Goal: Complete application form

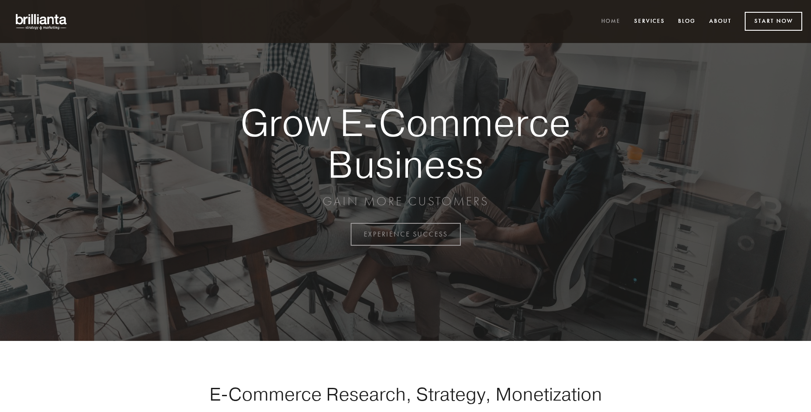
scroll to position [2299, 0]
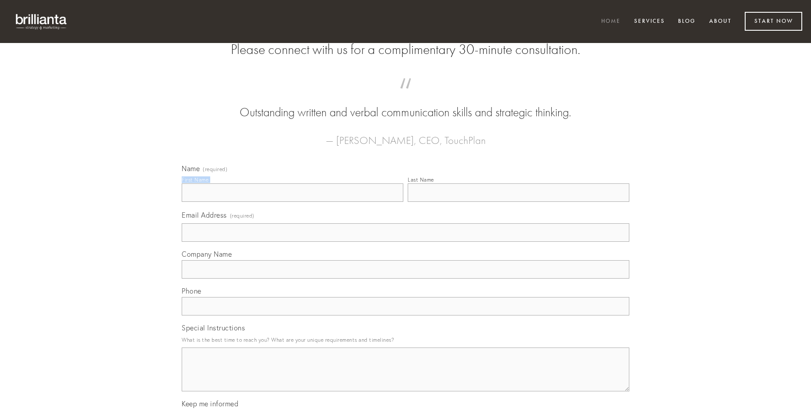
type input "[PERSON_NAME] DVM"
click at [518, 202] on input "Last Name" at bounding box center [518, 192] width 222 height 18
type input "[PERSON_NAME] DVM"
click at [405, 242] on input "Email Address (required)" at bounding box center [405, 232] width 447 height 18
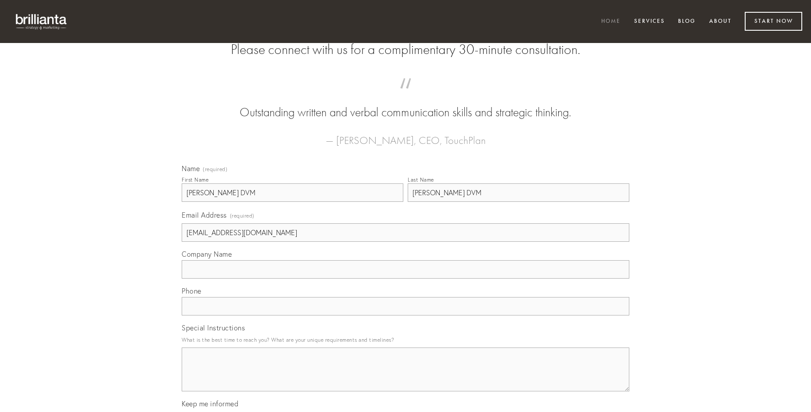
type input "[EMAIL_ADDRESS][DOMAIN_NAME]"
click at [405, 279] on input "Company Name" at bounding box center [405, 269] width 447 height 18
type input "adopto"
click at [405, 315] on input "text" at bounding box center [405, 306] width 447 height 18
click at [405, 377] on textarea "Special Instructions" at bounding box center [405, 369] width 447 height 44
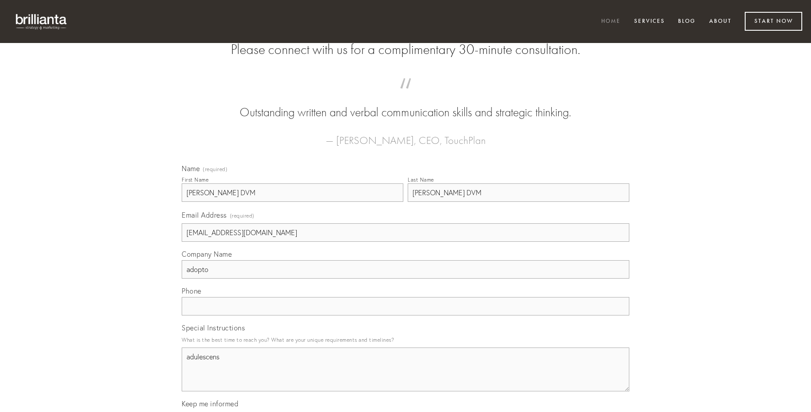
type textarea "adulescens"
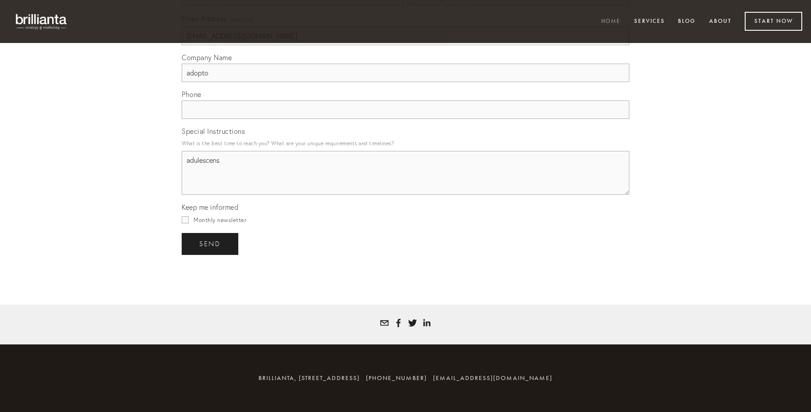
click at [211, 243] on span "send" at bounding box center [209, 244] width 21 height 8
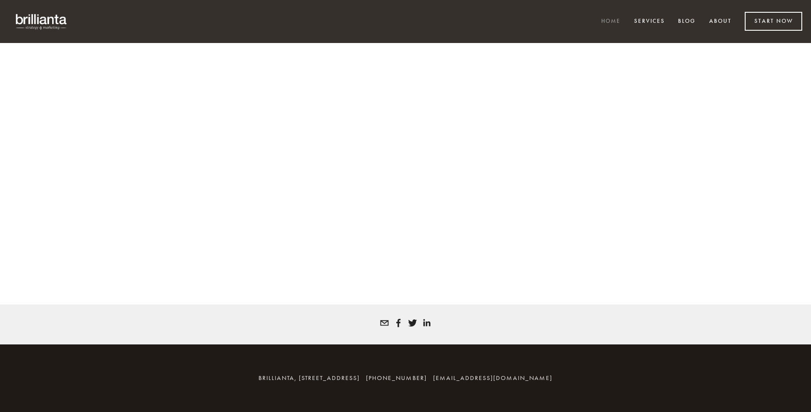
scroll to position [2287, 0]
